Goal: Navigation & Orientation: Locate item on page

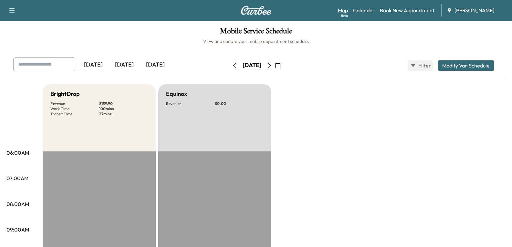
click at [340, 9] on link "Map Beta" at bounding box center [343, 10] width 10 height 8
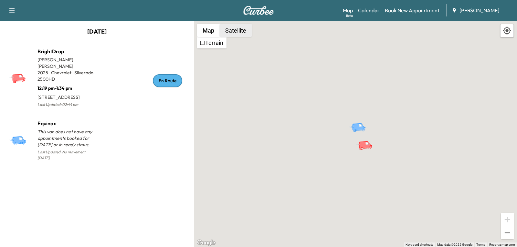
click at [242, 33] on button "Satellite" at bounding box center [236, 30] width 32 height 13
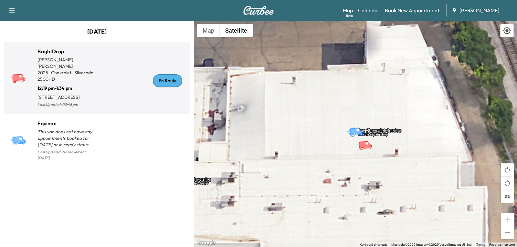
click at [20, 77] on g at bounding box center [17, 78] width 17 height 9
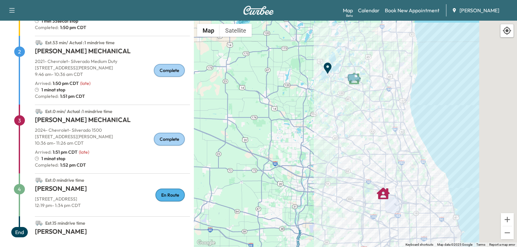
scroll to position [116, 0]
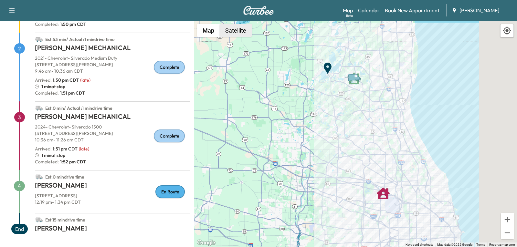
click at [235, 32] on button "Satellite" at bounding box center [236, 30] width 32 height 13
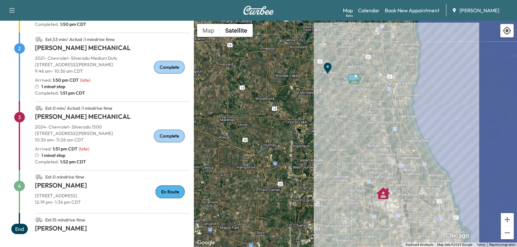
click at [354, 83] on icon "Van" at bounding box center [355, 77] width 23 height 11
click at [354, 81] on icon "Van" at bounding box center [355, 77] width 23 height 11
click at [355, 77] on icon "Van" at bounding box center [353, 77] width 13 height 8
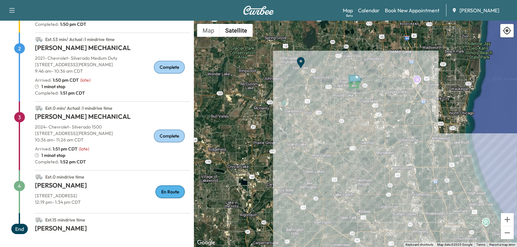
click at [355, 79] on icon "Van" at bounding box center [354, 78] width 13 height 8
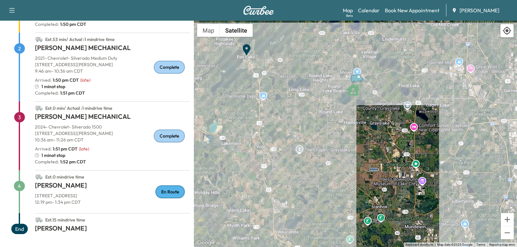
click at [358, 82] on icon "Van" at bounding box center [358, 78] width 23 height 11
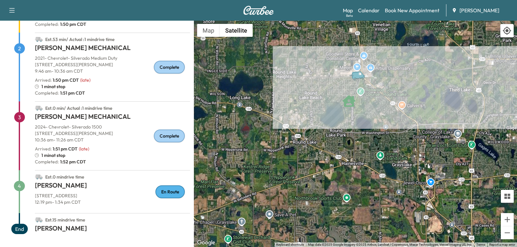
click at [358, 82] on div "To activate drag with keyboard, press Alt + Enter. Once in keyboard drag state,…" at bounding box center [355, 134] width 323 height 227
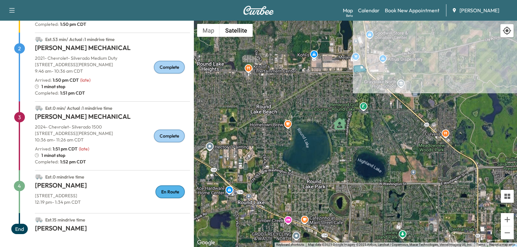
click at [362, 72] on icon "Van" at bounding box center [360, 69] width 13 height 8
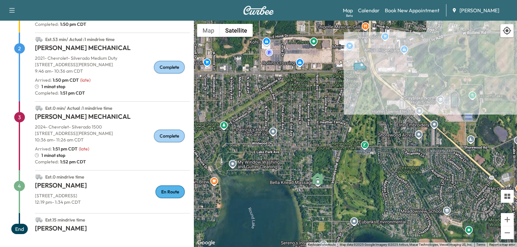
click at [362, 72] on icon "Van" at bounding box center [361, 66] width 23 height 11
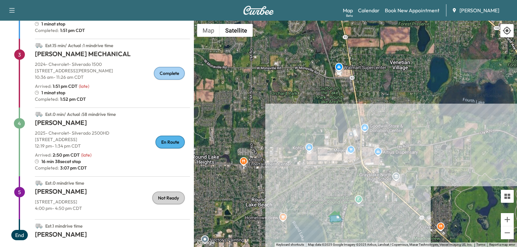
scroll to position [185, 0]
